Goal: Navigation & Orientation: Find specific page/section

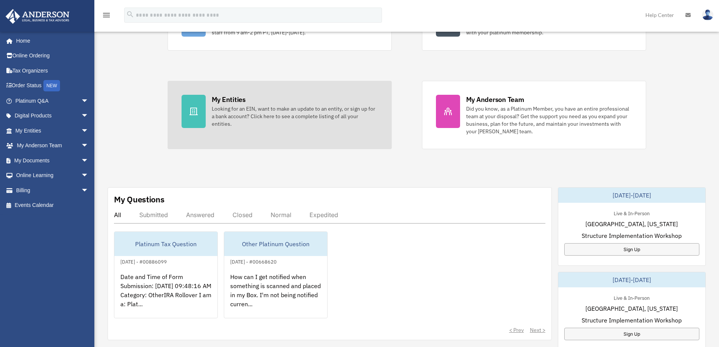
scroll to position [101, 0]
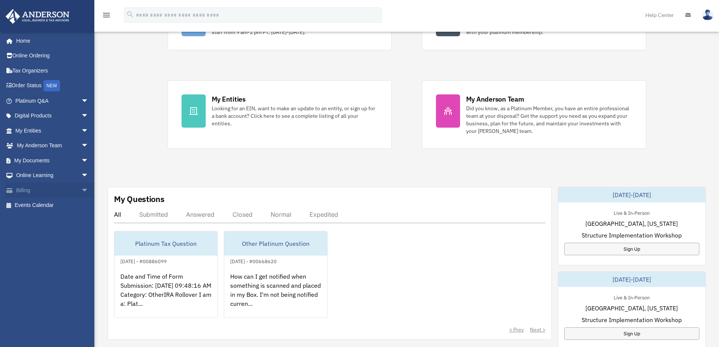
click at [81, 191] on span "arrow_drop_down" at bounding box center [88, 190] width 15 height 15
click at [50, 206] on link "$ Open Invoices" at bounding box center [55, 205] width 89 height 15
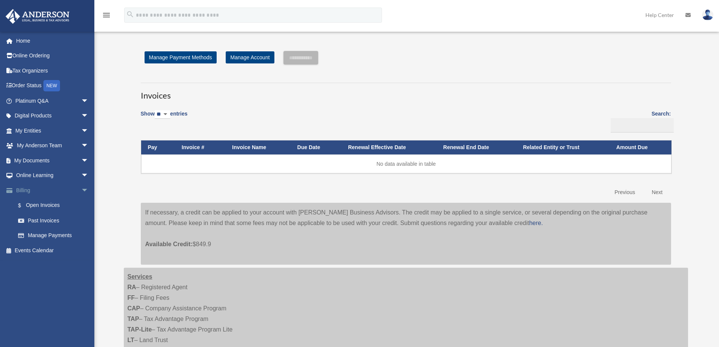
click at [22, 189] on link "Billing arrow_drop_down" at bounding box center [52, 190] width 95 height 15
click at [260, 57] on link "Manage Account" at bounding box center [250, 57] width 48 height 12
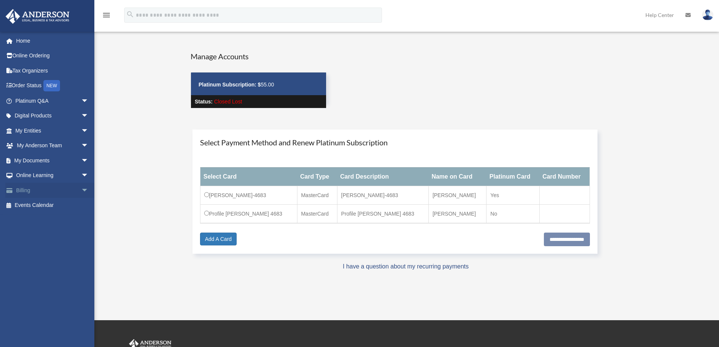
click at [81, 189] on span "arrow_drop_down" at bounding box center [88, 190] width 15 height 15
click at [41, 222] on link "Past Invoices" at bounding box center [55, 220] width 89 height 15
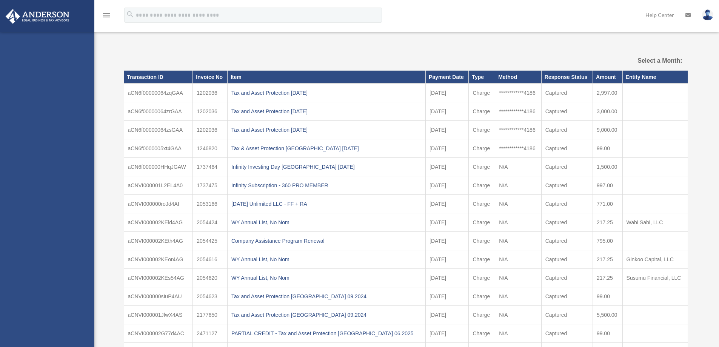
select select
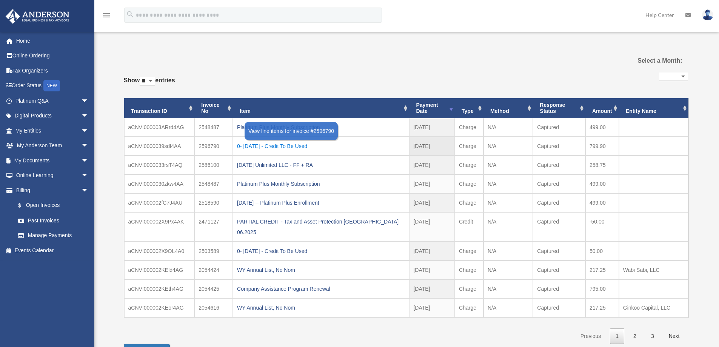
click at [310, 146] on div "0- 2025-10-03 - Credit To Be Used" at bounding box center [321, 146] width 168 height 11
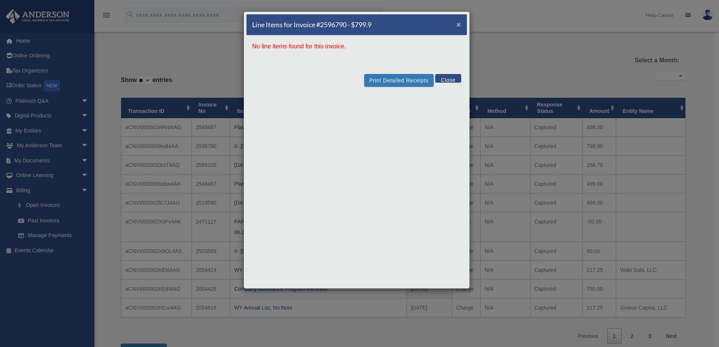
click at [459, 22] on span "×" at bounding box center [458, 24] width 5 height 9
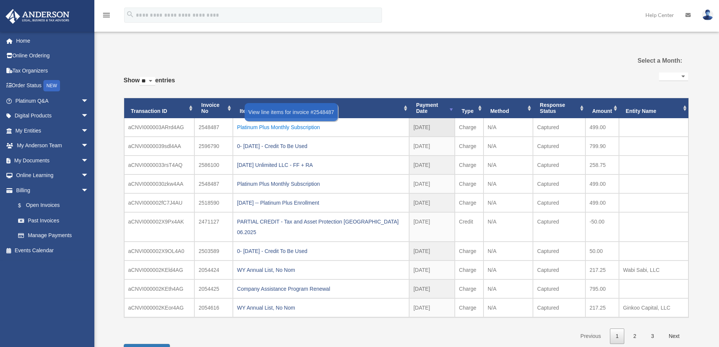
click at [304, 127] on div "Platinum Plus Monthly Subscription" at bounding box center [321, 127] width 168 height 11
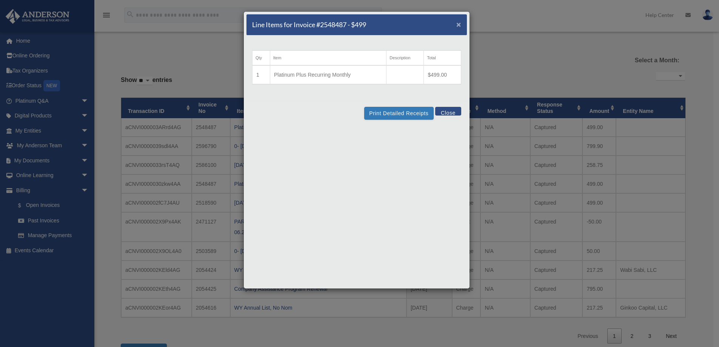
click at [458, 25] on span "×" at bounding box center [458, 24] width 5 height 9
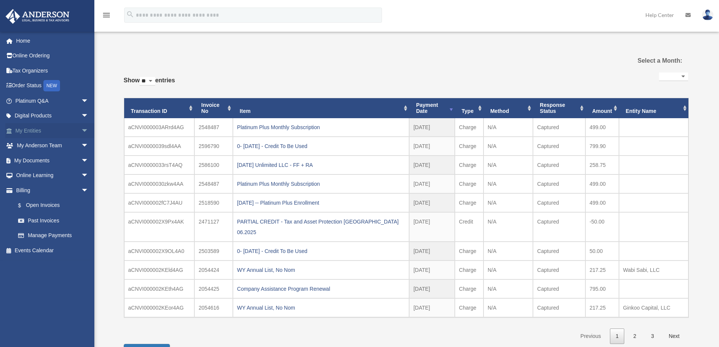
click at [37, 129] on link "My Entities arrow_drop_down" at bounding box center [52, 130] width 95 height 15
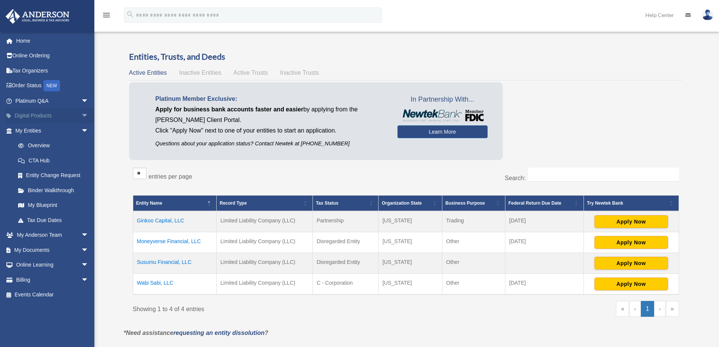
click at [81, 116] on span "arrow_drop_down" at bounding box center [88, 115] width 15 height 15
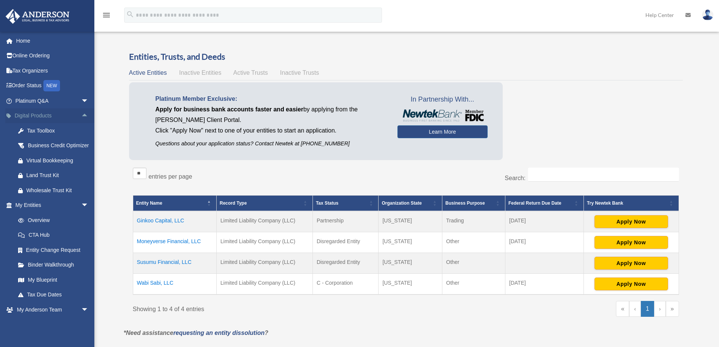
click at [81, 114] on span "arrow_drop_up" at bounding box center [88, 115] width 15 height 15
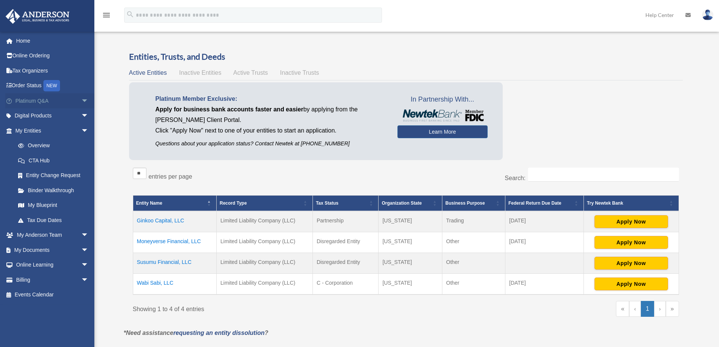
click at [81, 100] on span "arrow_drop_down" at bounding box center [88, 100] width 15 height 15
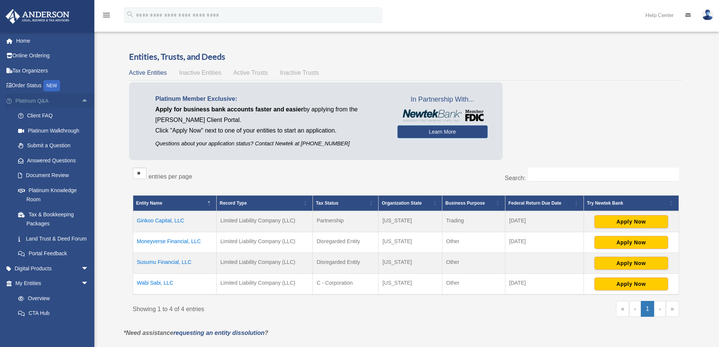
click at [81, 100] on span "arrow_drop_up" at bounding box center [88, 100] width 15 height 15
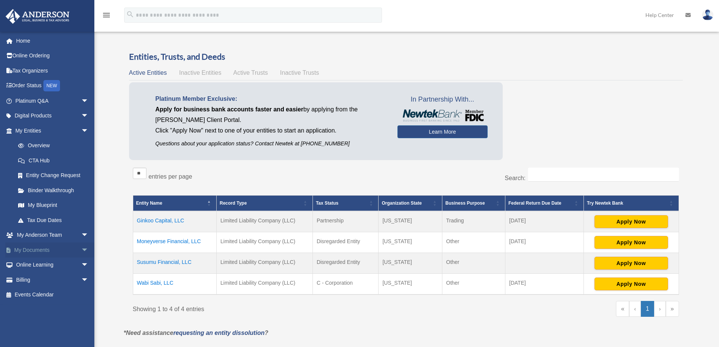
click at [41, 250] on link "My Documents arrow_drop_down" at bounding box center [52, 249] width 95 height 15
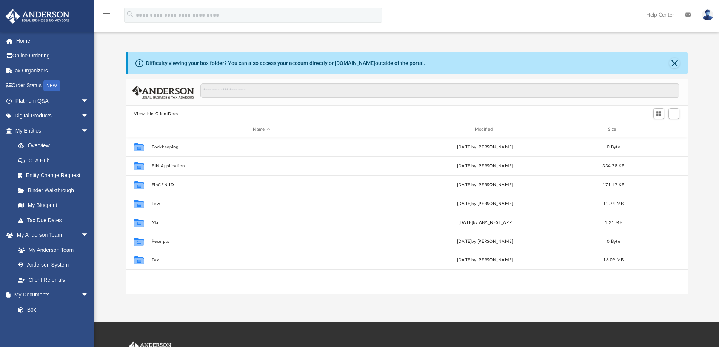
scroll to position [166, 556]
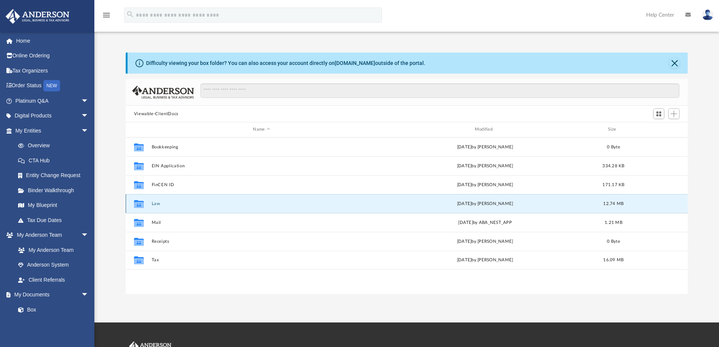
click at [151, 202] on button "Law" at bounding box center [261, 203] width 220 height 5
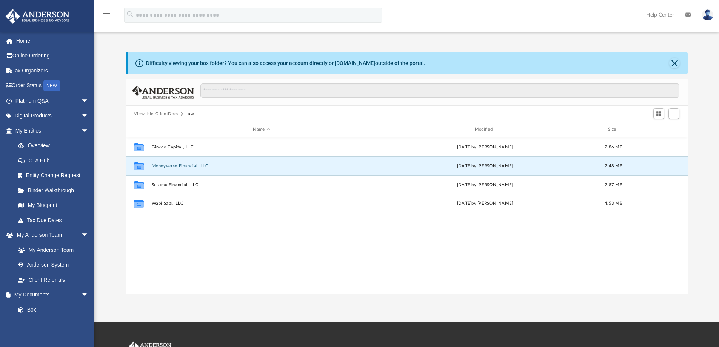
click at [192, 166] on button "Moneyverse Financial, LLC" at bounding box center [261, 165] width 220 height 5
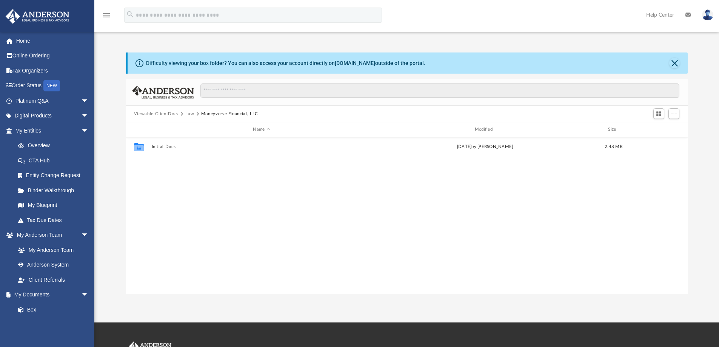
click at [191, 114] on button "Law" at bounding box center [189, 114] width 9 height 7
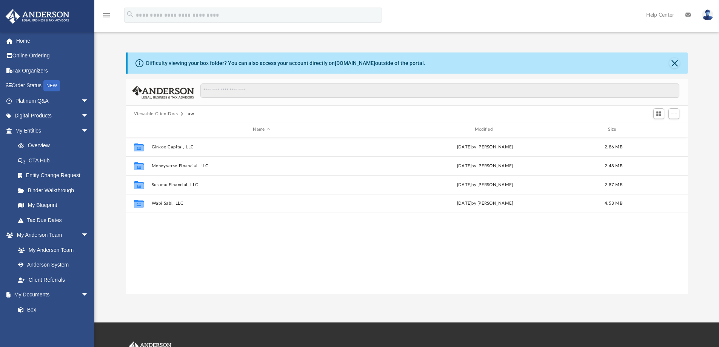
click at [165, 114] on button "Viewable-ClientDocs" at bounding box center [156, 114] width 45 height 7
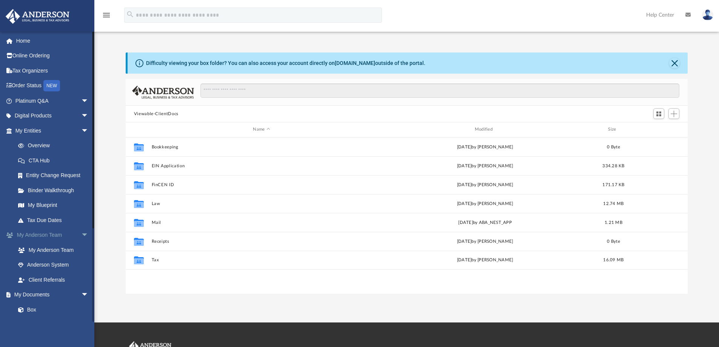
click at [81, 234] on span "arrow_drop_down" at bounding box center [88, 234] width 15 height 15
click at [56, 279] on link "Meeting Minutes" at bounding box center [55, 279] width 89 height 15
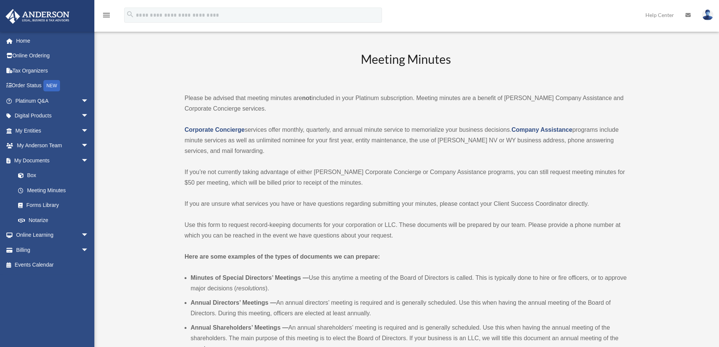
click at [711, 16] on img at bounding box center [707, 14] width 11 height 11
click at [577, 66] on link "Logout" at bounding box center [593, 65] width 75 height 15
